Goal: Task Accomplishment & Management: Manage account settings

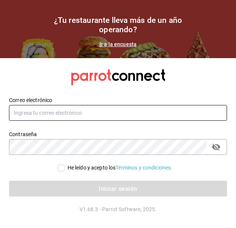
type input "bubu553@hotmail.com"
click at [101, 113] on input "bubu553@hotmail.com" at bounding box center [118, 113] width 218 height 16
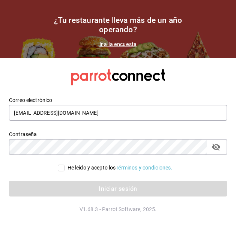
click at [115, 96] on div "Correo electrónico bubu553@hotmail.com" at bounding box center [113, 105] width 227 height 34
click at [65, 166] on span "He leído y acepto los Términos y condiciones." at bounding box center [119, 168] width 108 height 8
click at [63, 166] on input "He leído y acepto los Términos y condiciones." at bounding box center [61, 168] width 7 height 7
checkbox input "true"
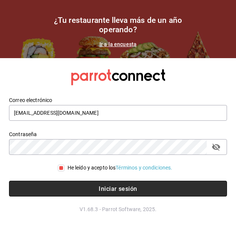
click at [81, 188] on button "Iniciar sesión" at bounding box center [118, 189] width 218 height 16
